Goal: Complete application form

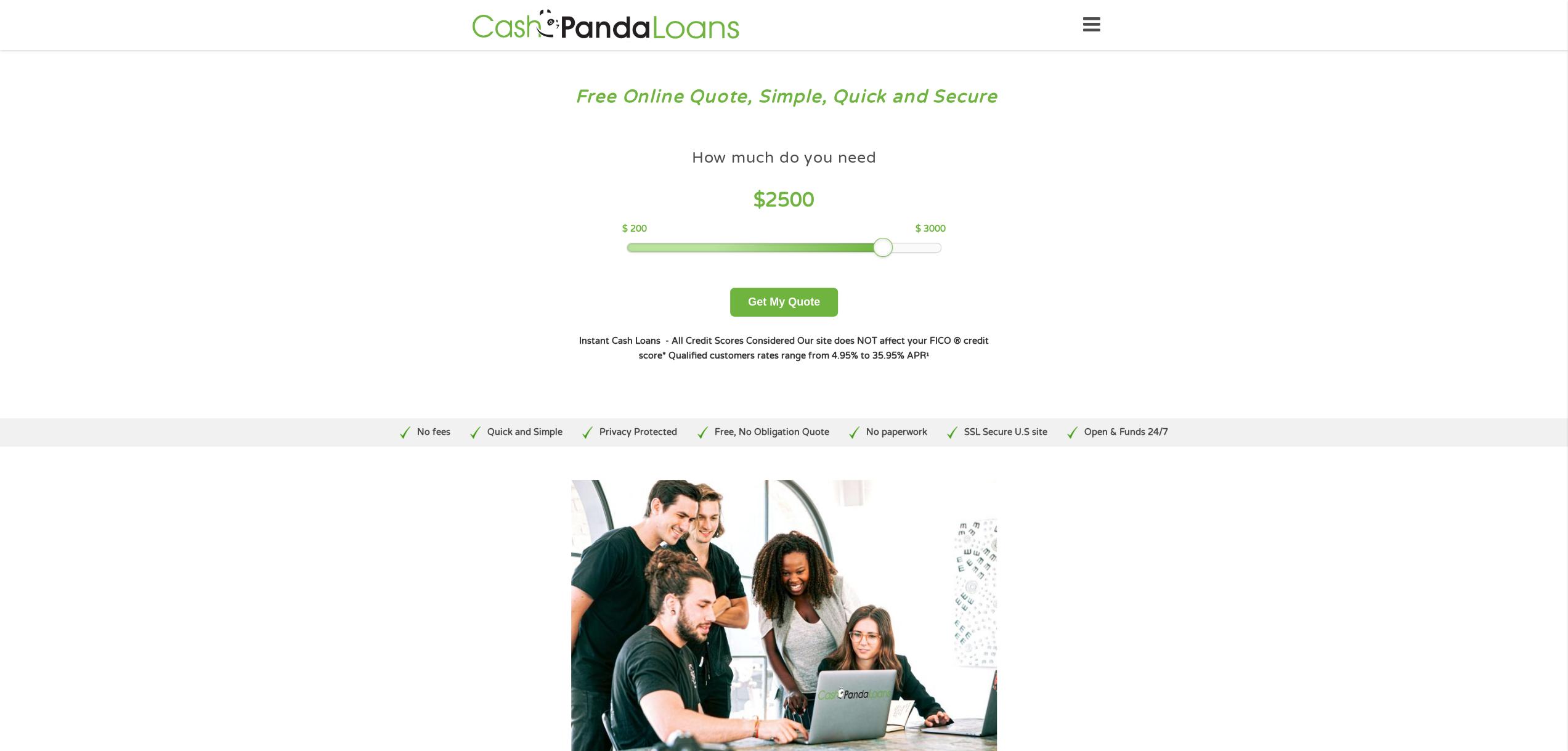
drag, startPoint x: 719, startPoint y: 244, endPoint x: 879, endPoint y: 258, distance: 160.6
click at [879, 258] on div "How much do you need $ 2500 $ 200 $ 3000 Get My Quote" at bounding box center [783, 230] width 431 height 174
click at [789, 297] on button "Get My Quote" at bounding box center [783, 302] width 108 height 29
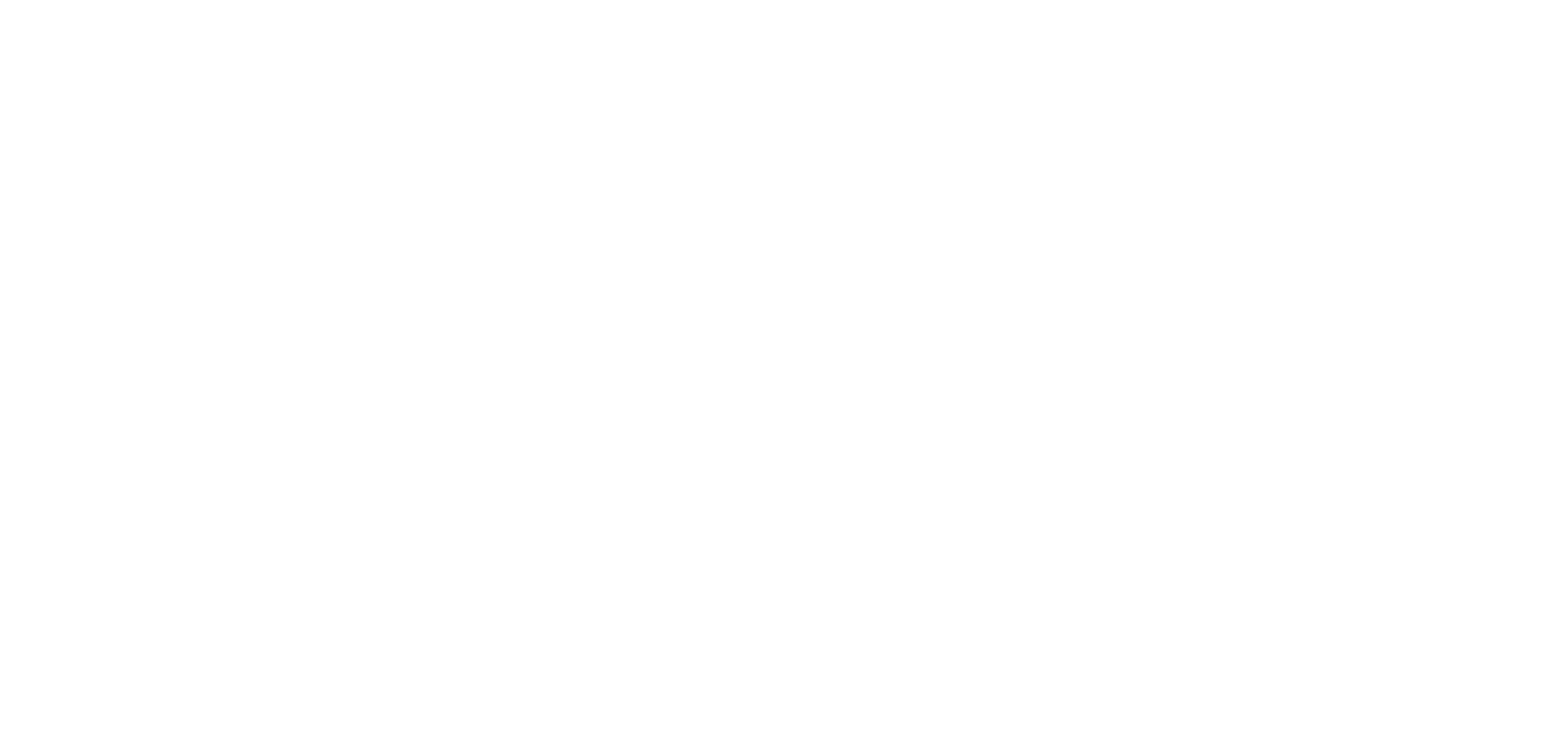
click at [0, 0] on html at bounding box center [0, 0] width 0 height 0
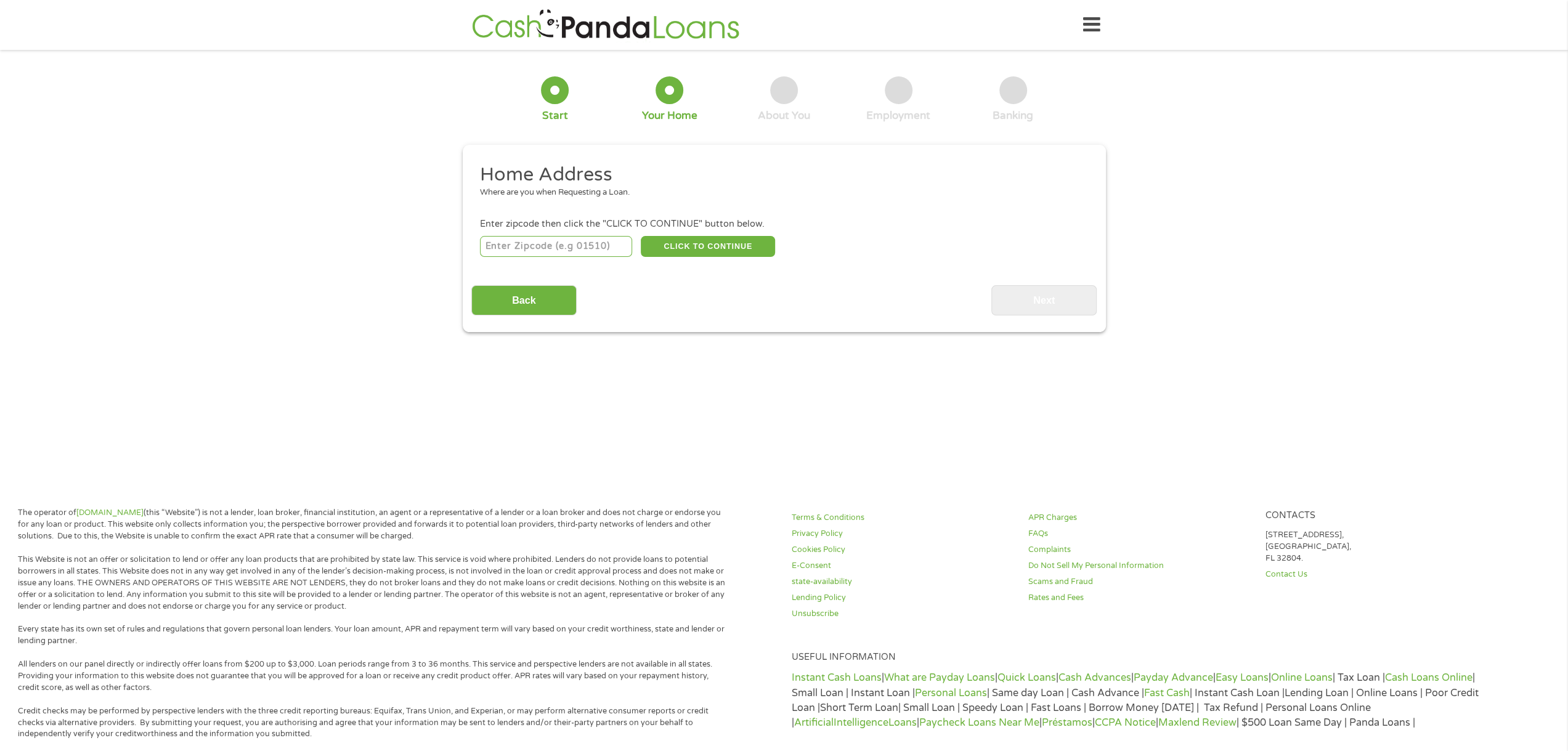
click at [595, 243] on input "number" at bounding box center [556, 247] width 152 height 21
type input "33615"
click at [719, 239] on button "CLICK TO CONTINUE" at bounding box center [708, 247] width 134 height 21
type input "33615"
type input "[GEOGRAPHIC_DATA]"
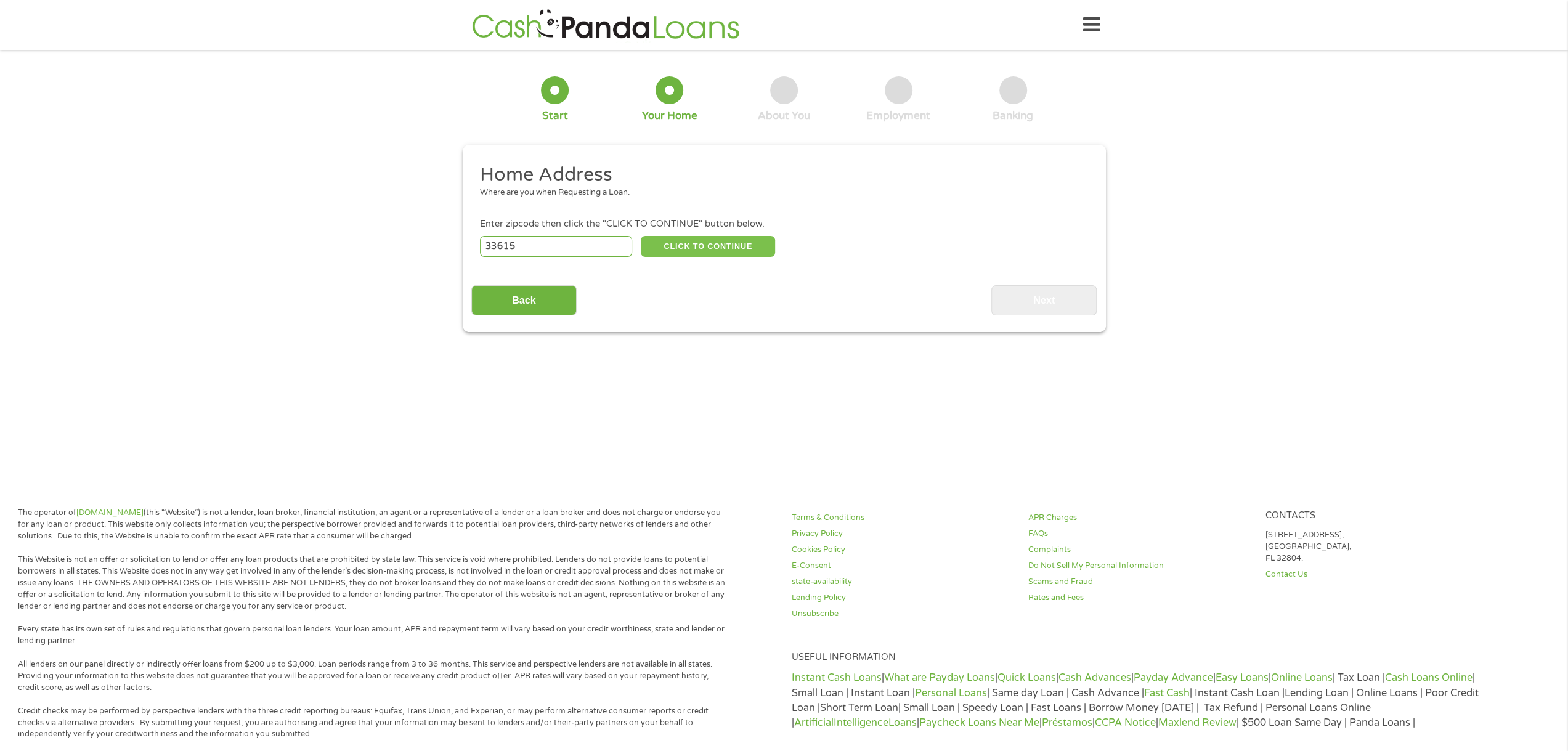
select select "[US_STATE]"
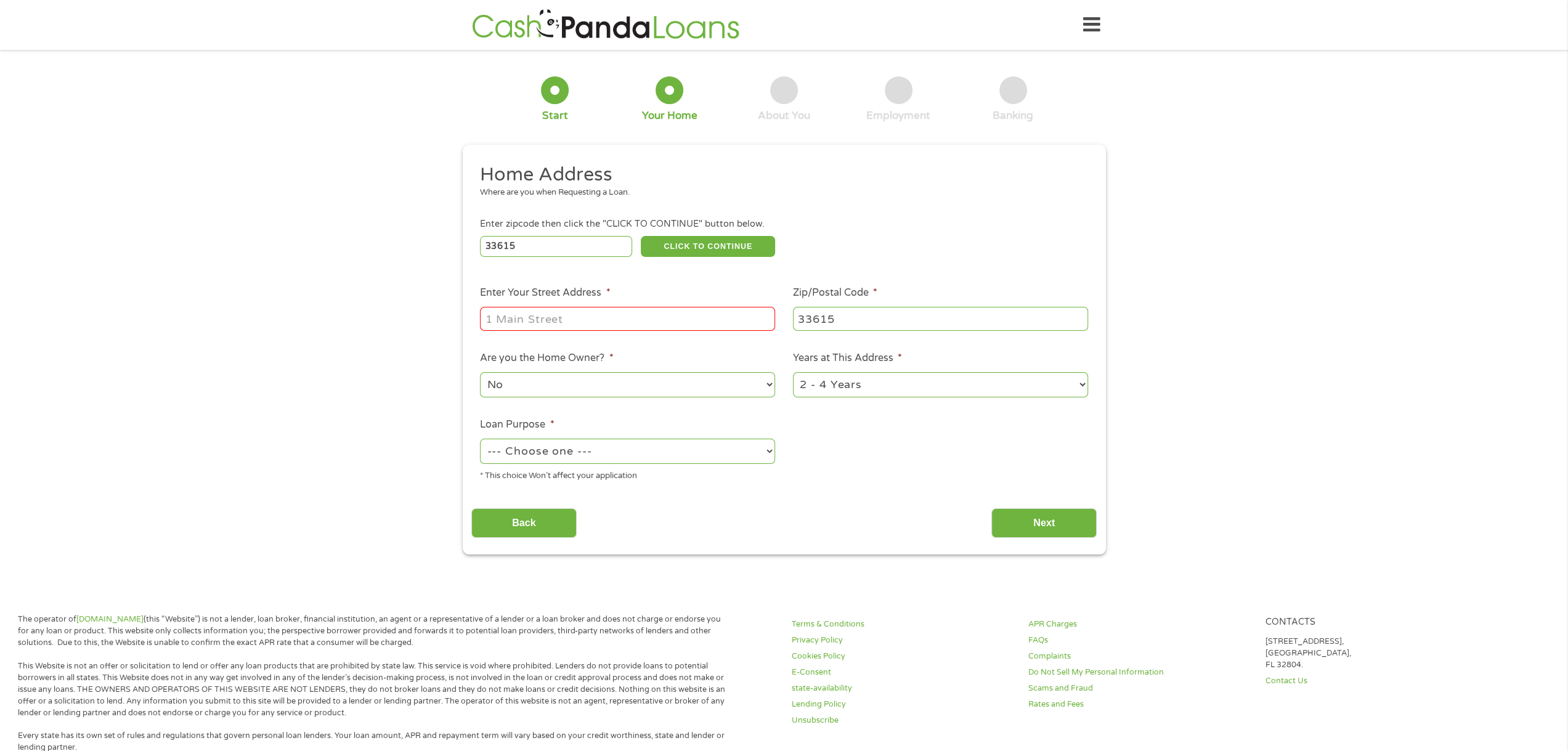
click at [687, 316] on input "Enter Your Street Address *" at bounding box center [628, 318] width 295 height 23
type input "[STREET_ADDRESS]"
click at [628, 380] on select "No Yes" at bounding box center [628, 385] width 295 height 26
click at [480, 372] on select "No Yes" at bounding box center [628, 385] width 295 height 26
click at [861, 382] on select "1 Year or less 1 - 2 Years 2 - 4 Years Over 4 Years" at bounding box center [940, 385] width 295 height 26
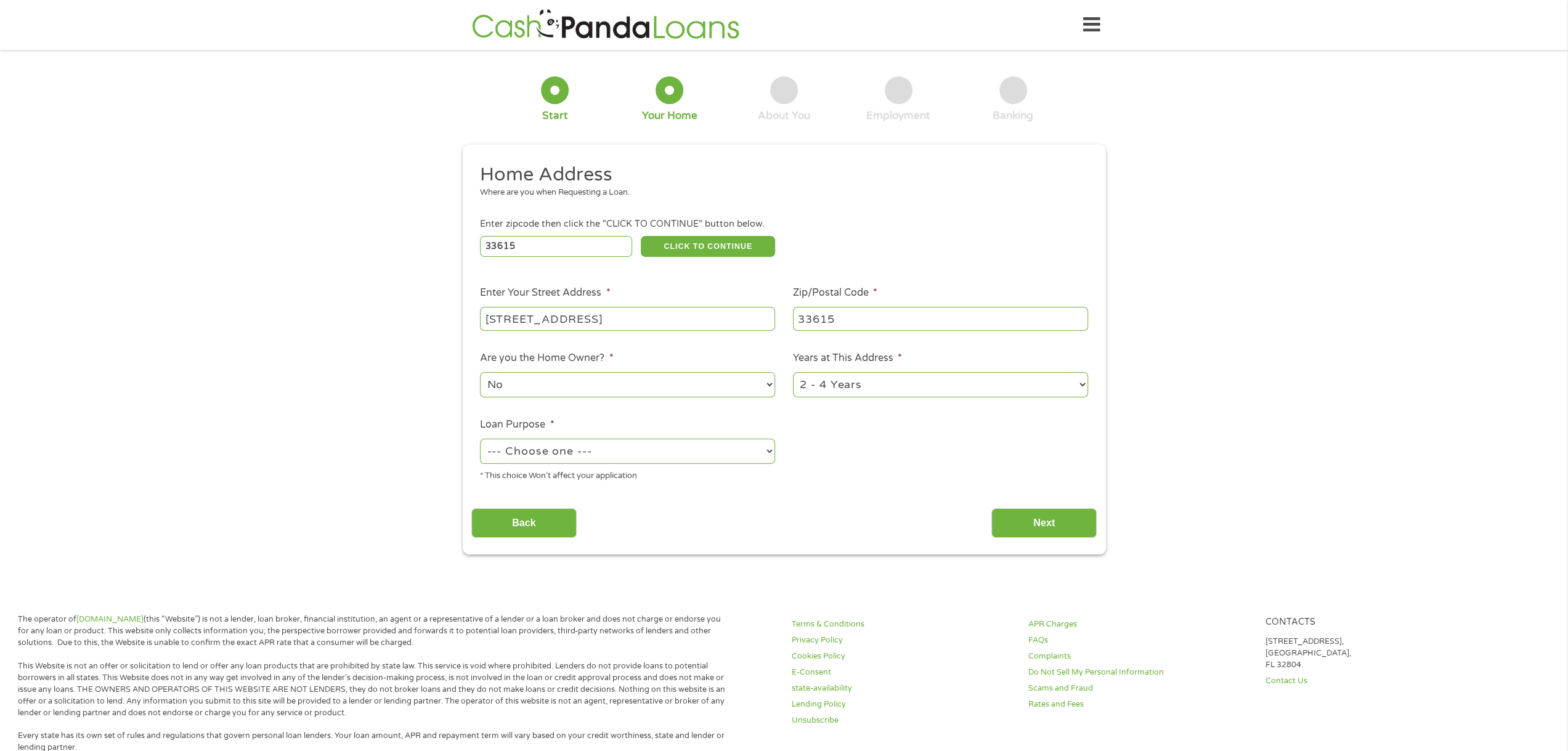
click at [793, 372] on select "1 Year or less 1 - 2 Years 2 - 4 Years Over 4 Years" at bounding box center [940, 385] width 295 height 26
click at [767, 451] on select "--- Choose one --- Pay Bills Debt Consolidation Home Improvement Major Purchase…" at bounding box center [628, 452] width 295 height 26
select select "carloan"
click at [480, 439] on select "--- Choose one --- Pay Bills Debt Consolidation Home Improvement Major Purchase…" at bounding box center [628, 452] width 295 height 26
click at [1049, 521] on input "Next" at bounding box center [1044, 524] width 105 height 30
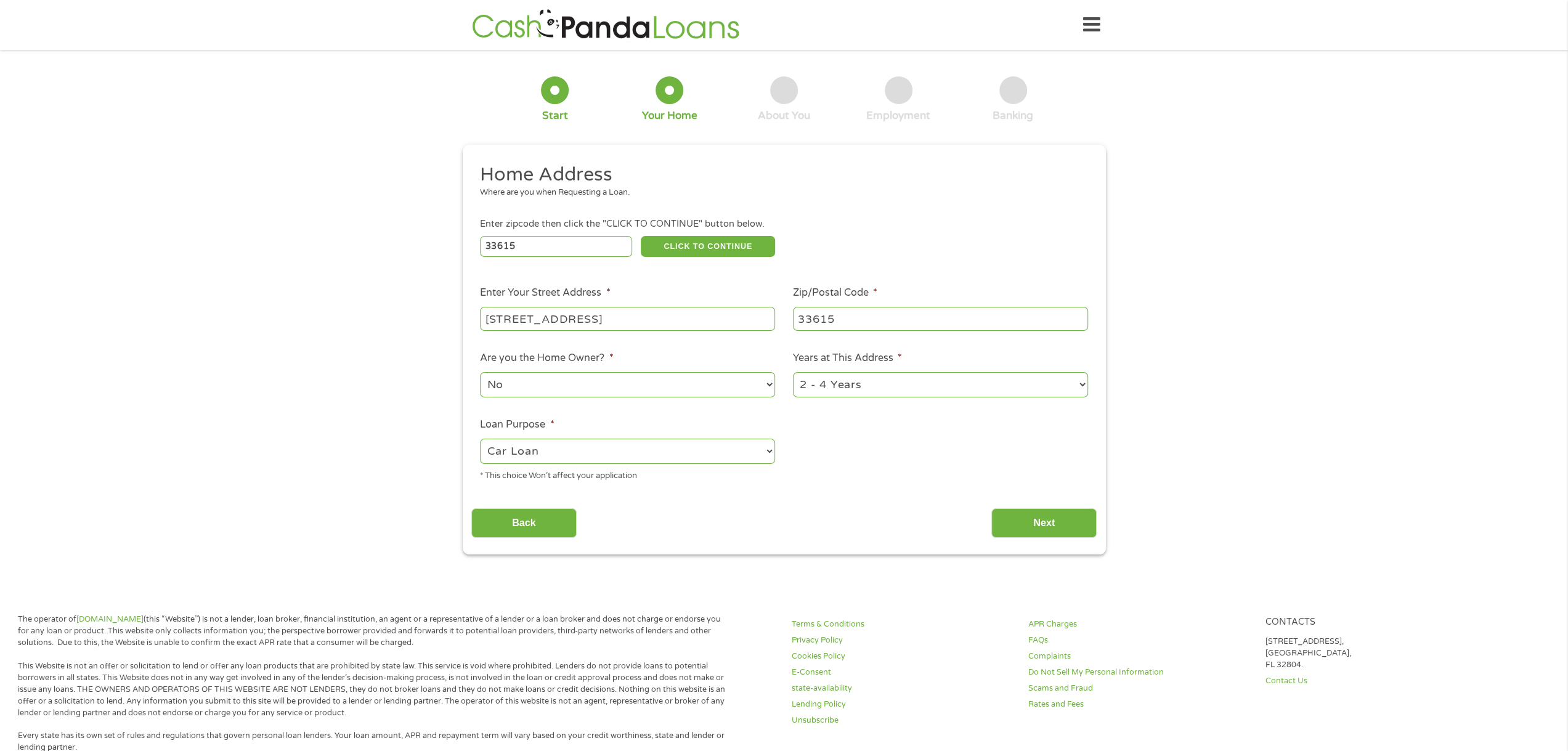
scroll to position [5, 5]
